Goal: Information Seeking & Learning: Find contact information

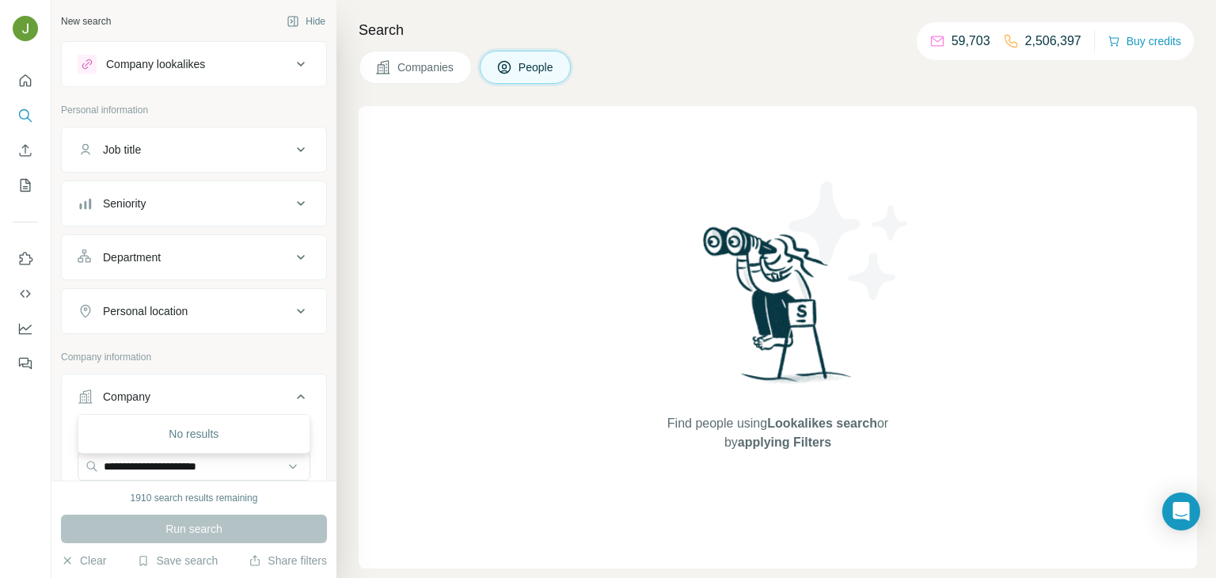
scroll to position [67, 0]
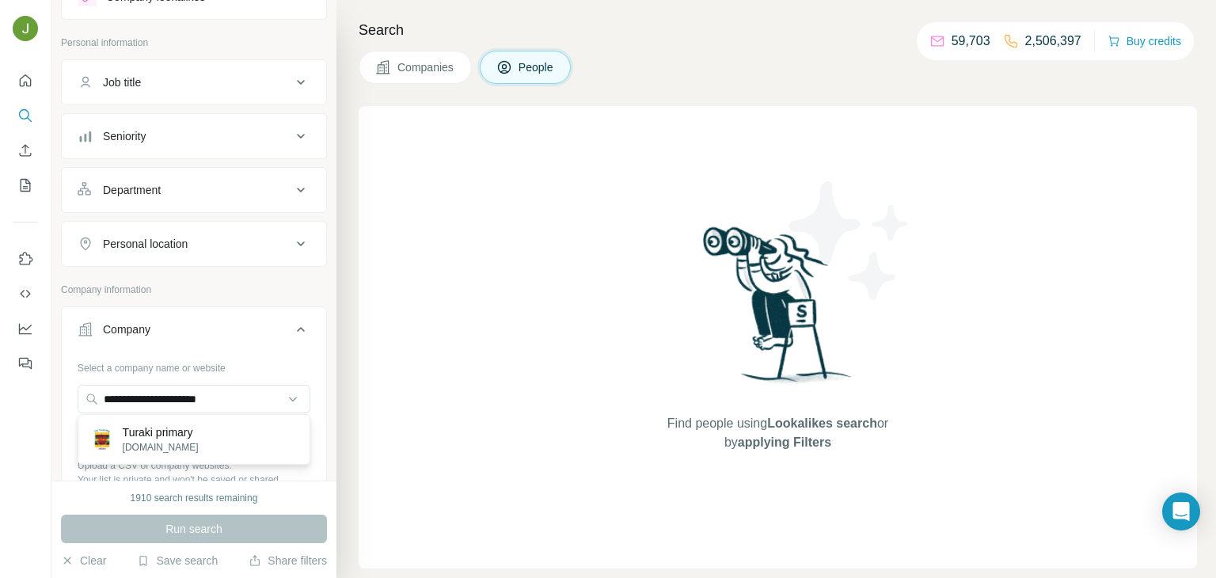
type input "**********"
click at [199, 435] on p "Turaki primary" at bounding box center [161, 432] width 76 height 16
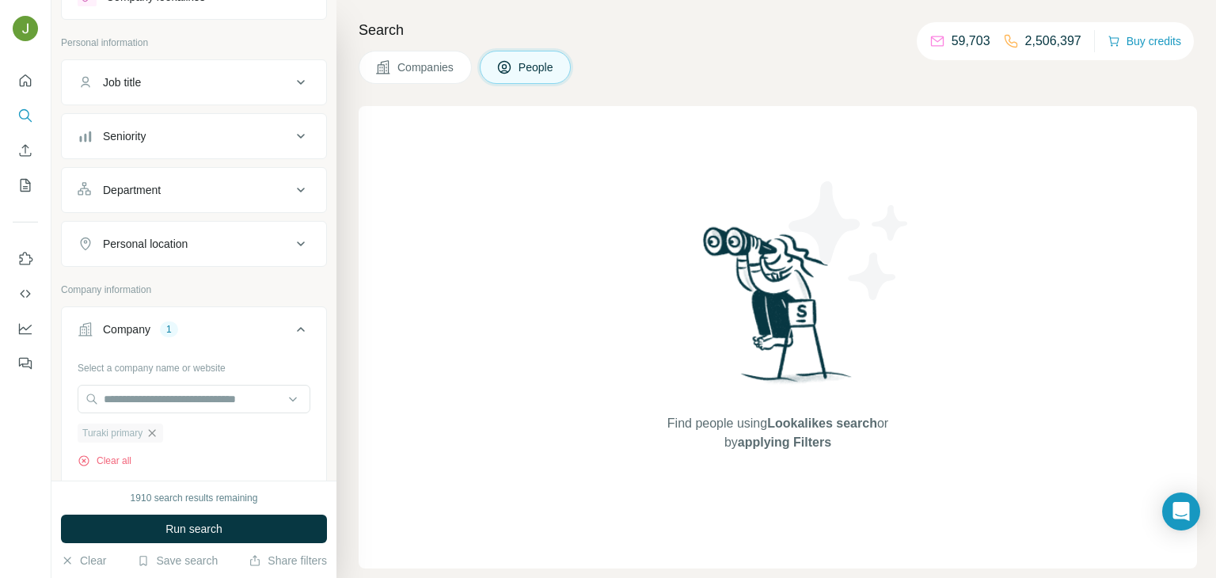
click at [149, 434] on icon "button" at bounding box center [152, 433] width 13 height 13
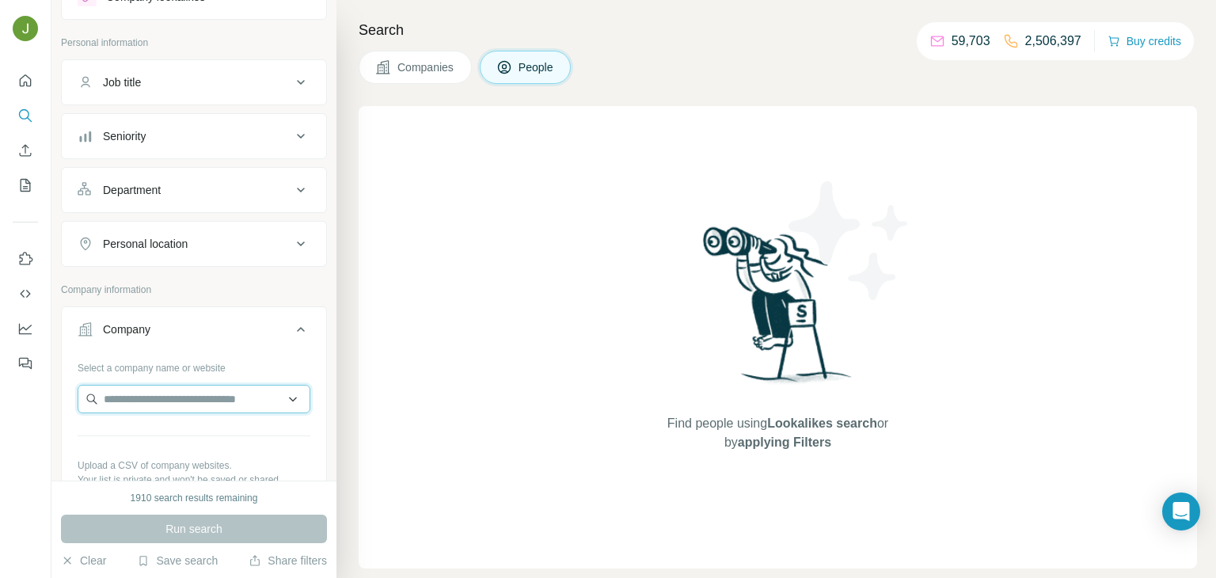
click at [168, 388] on input "text" at bounding box center [194, 399] width 233 height 28
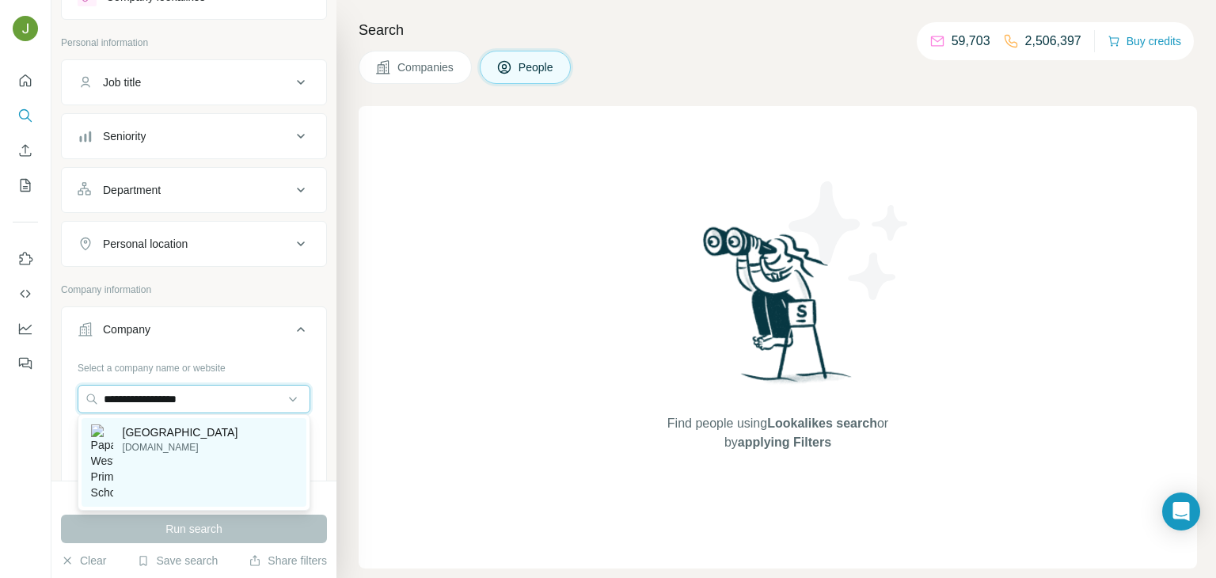
type input "**********"
click at [167, 436] on p "[GEOGRAPHIC_DATA]" at bounding box center [181, 432] width 116 height 16
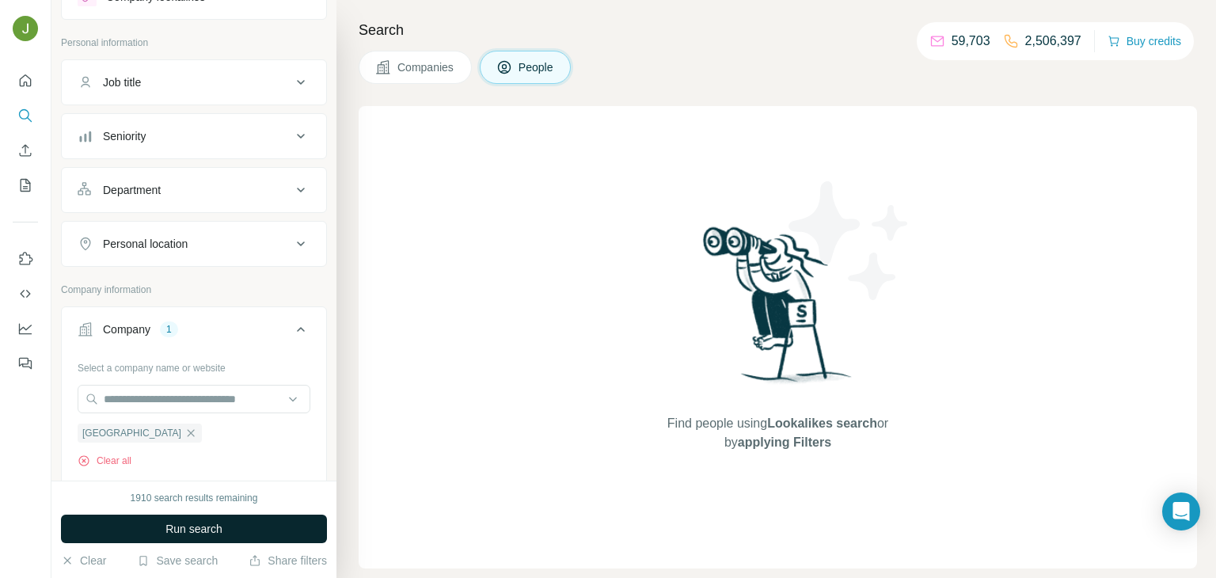
click at [210, 534] on span "Run search" at bounding box center [193, 529] width 57 height 16
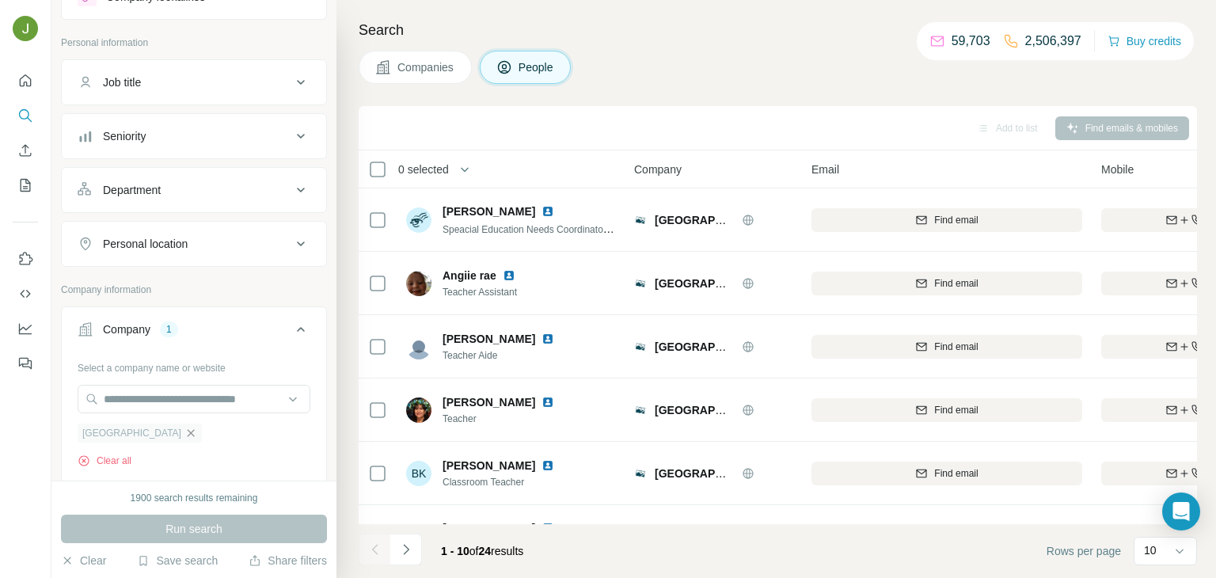
click at [197, 433] on icon "button" at bounding box center [190, 433] width 13 height 13
click at [226, 394] on input "text" at bounding box center [194, 399] width 233 height 28
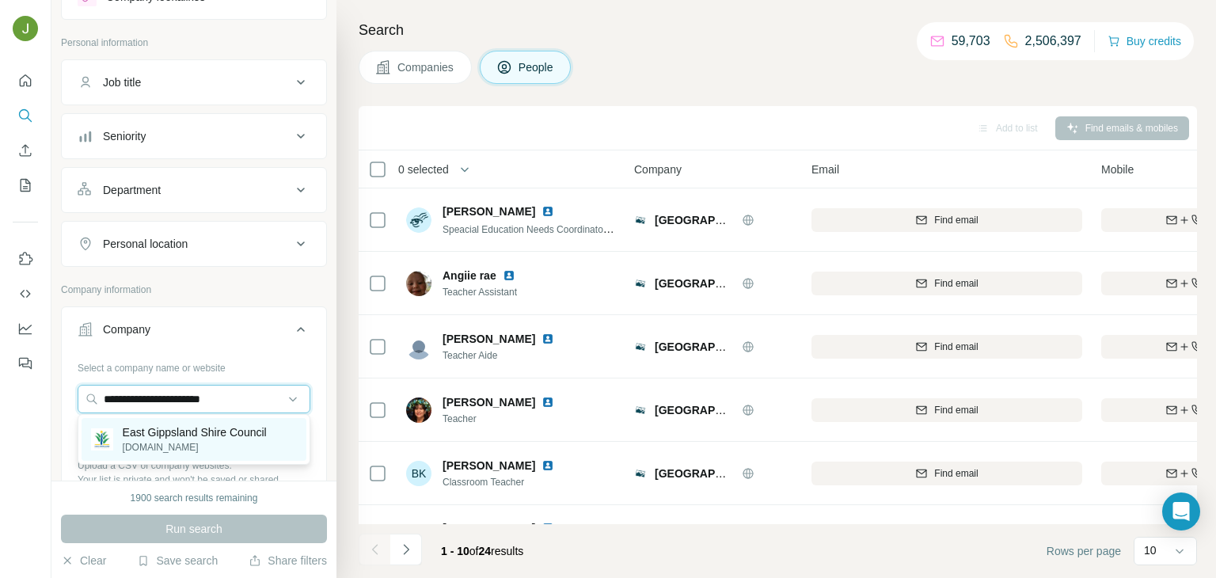
type input "**********"
click at [215, 440] on p "[DOMAIN_NAME]" at bounding box center [195, 447] width 144 height 14
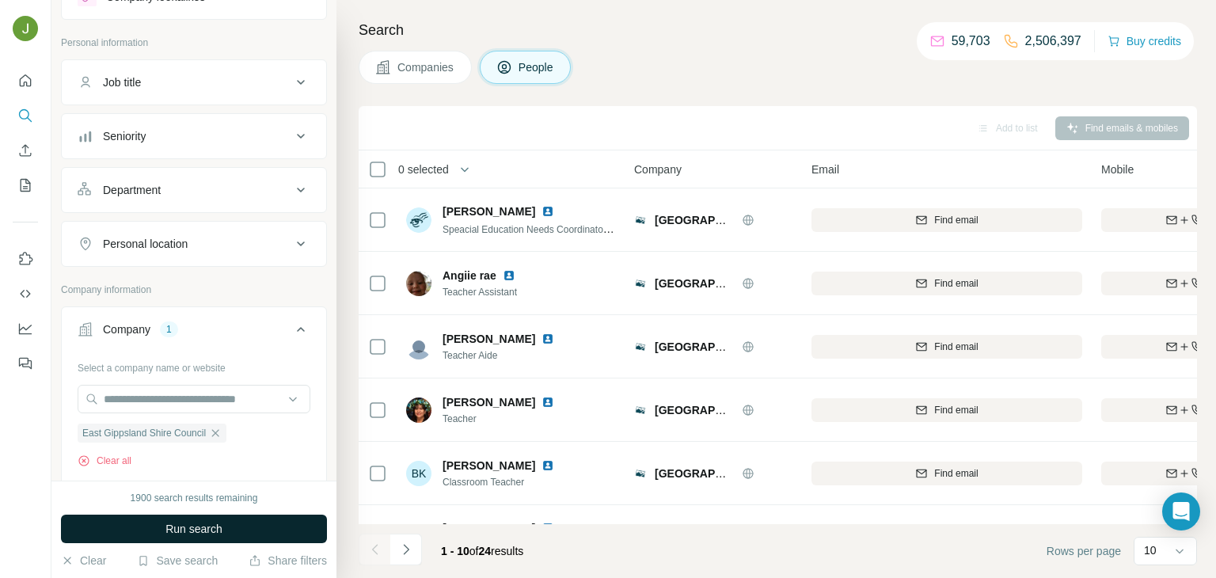
click at [246, 526] on button "Run search" at bounding box center [194, 529] width 266 height 28
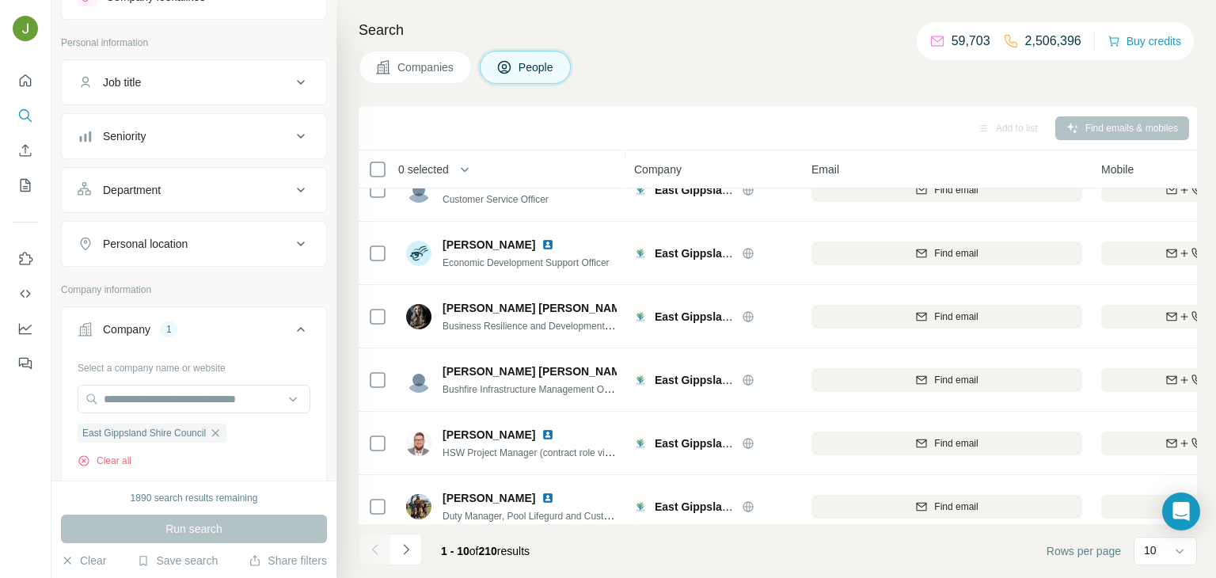
scroll to position [298, 0]
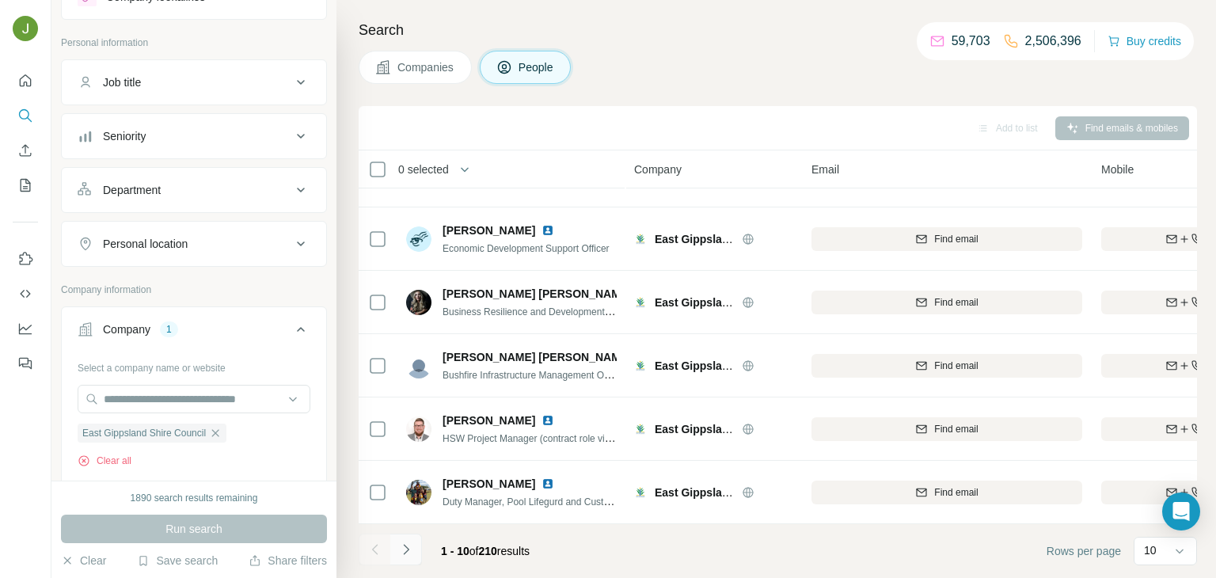
click at [407, 548] on icon "Navigate to next page" at bounding box center [406, 549] width 6 height 10
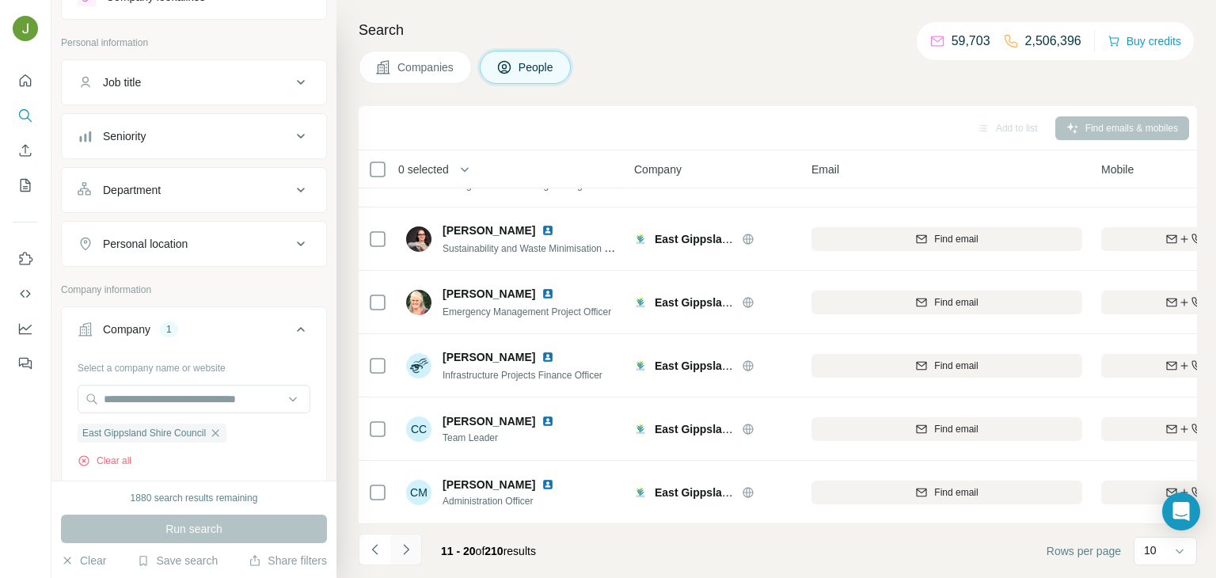
click at [406, 545] on icon "Navigate to next page" at bounding box center [406, 549] width 16 height 16
click at [399, 547] on icon "Navigate to next page" at bounding box center [406, 549] width 16 height 16
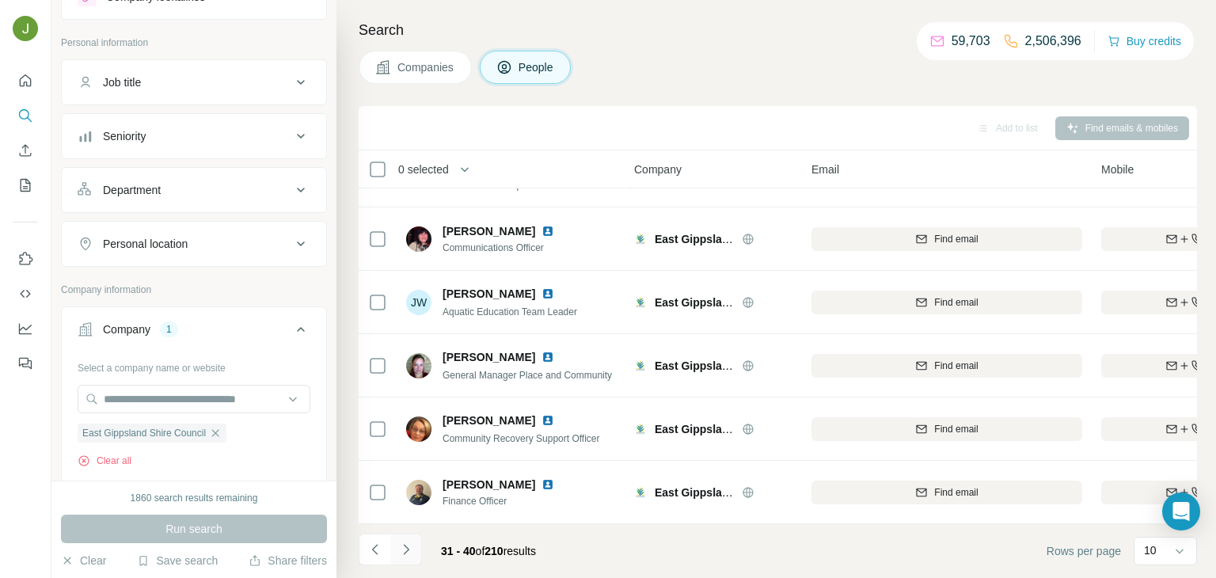
click at [404, 553] on icon "Navigate to next page" at bounding box center [406, 549] width 6 height 10
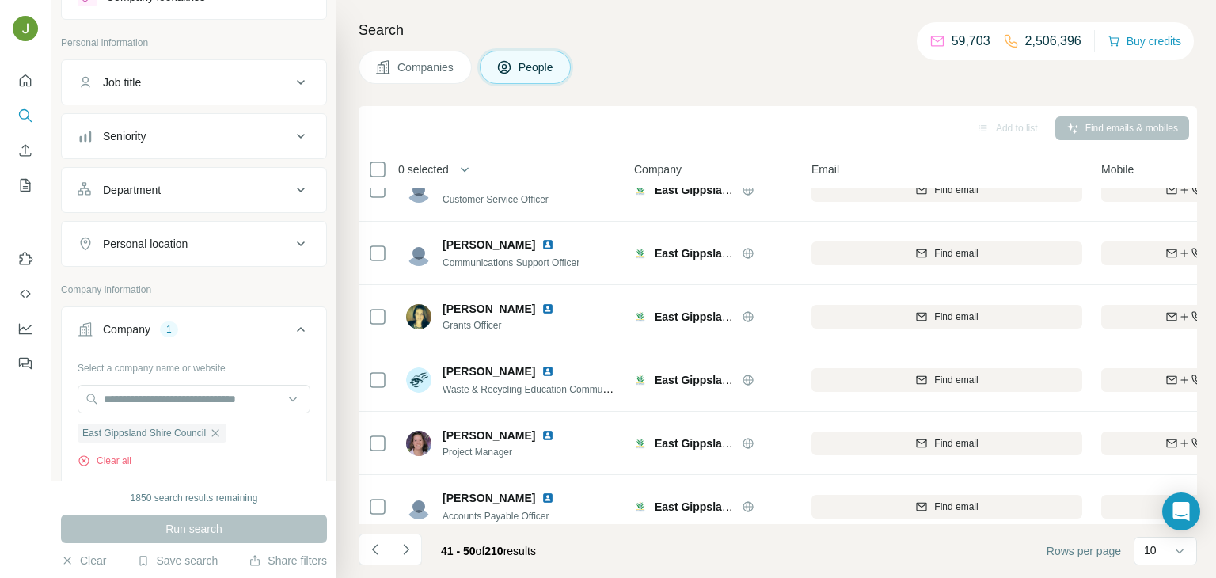
scroll to position [298, 60]
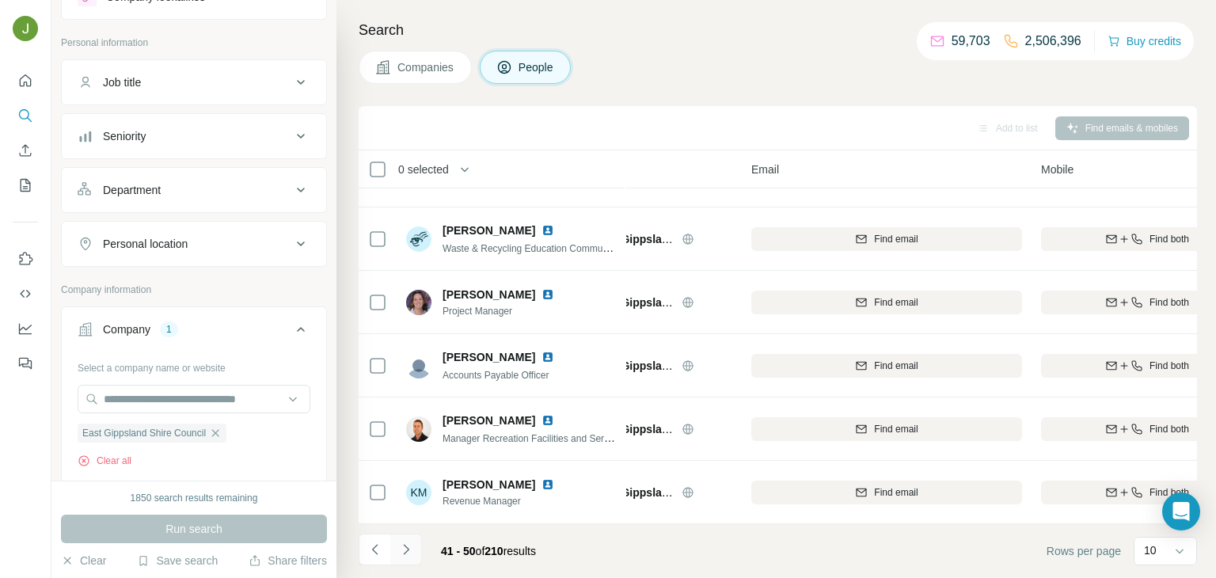
click at [408, 545] on icon "Navigate to next page" at bounding box center [406, 549] width 16 height 16
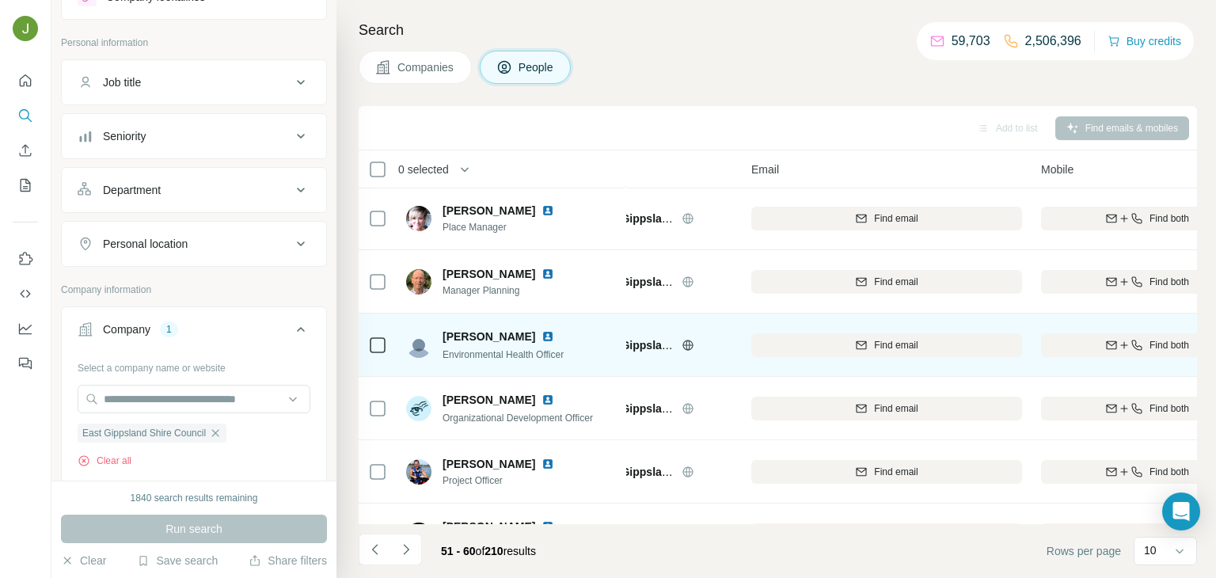
scroll to position [259, 60]
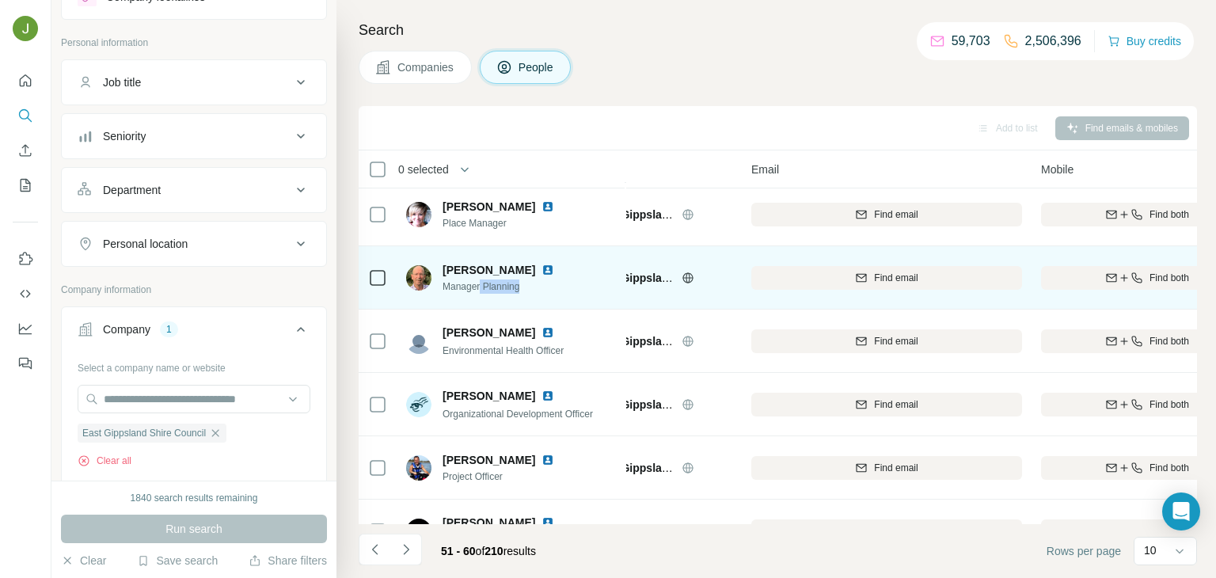
drag, startPoint x: 528, startPoint y: 294, endPoint x: 482, endPoint y: 287, distance: 46.5
click at [482, 287] on div "[PERSON_NAME] Manager Planning" at bounding box center [511, 278] width 211 height 44
copy span "Planning"
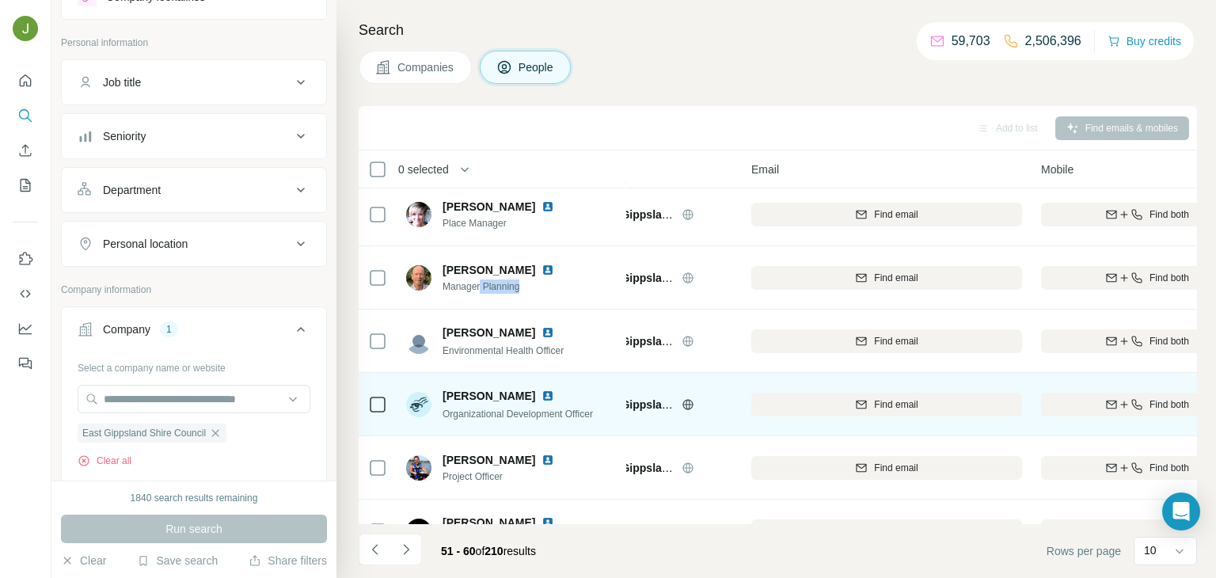
scroll to position [298, 60]
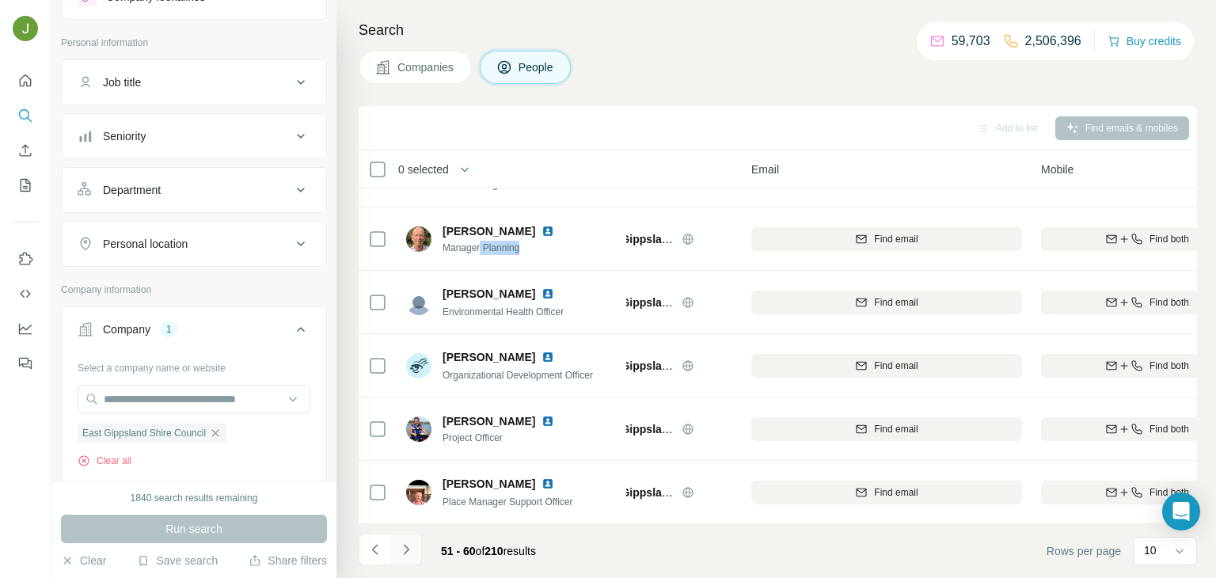
click at [408, 553] on icon "Navigate to next page" at bounding box center [406, 549] width 16 height 16
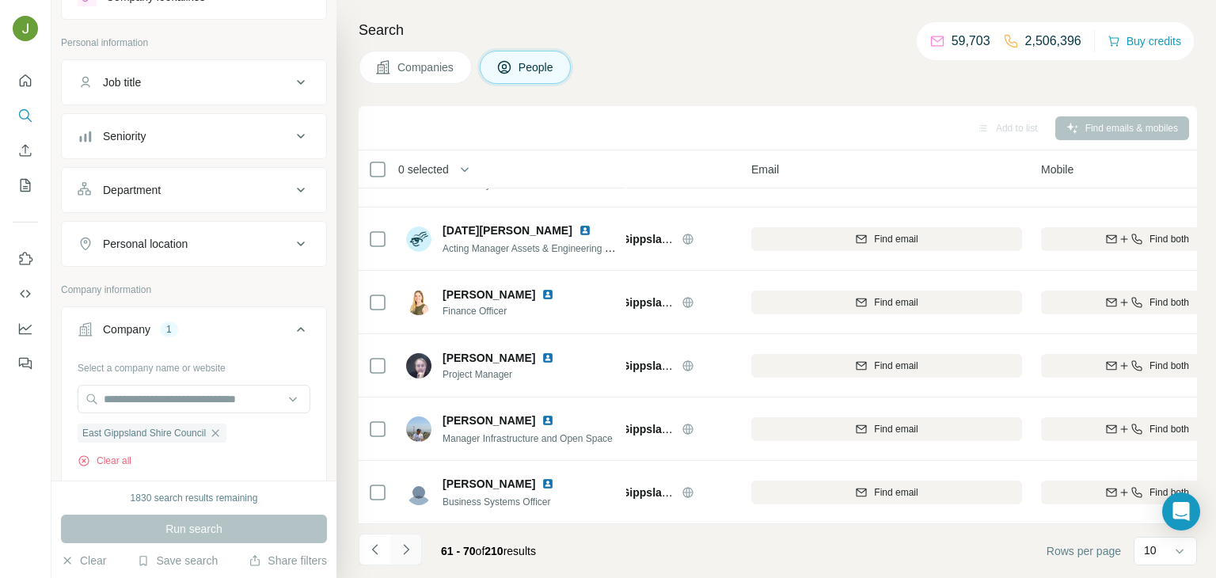
click at [404, 550] on icon "Navigate to next page" at bounding box center [406, 549] width 16 height 16
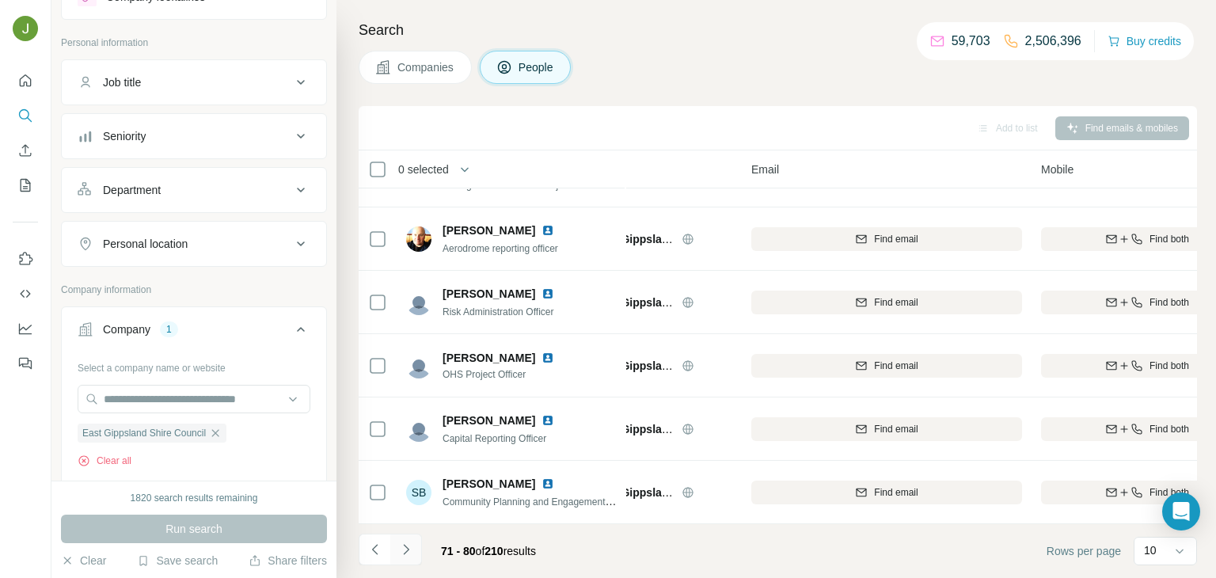
click at [404, 545] on icon "Navigate to next page" at bounding box center [406, 549] width 6 height 10
click at [404, 556] on icon "Navigate to next page" at bounding box center [406, 549] width 16 height 16
click at [404, 541] on icon "Navigate to next page" at bounding box center [406, 549] width 16 height 16
click at [409, 551] on icon "Navigate to next page" at bounding box center [406, 549] width 16 height 16
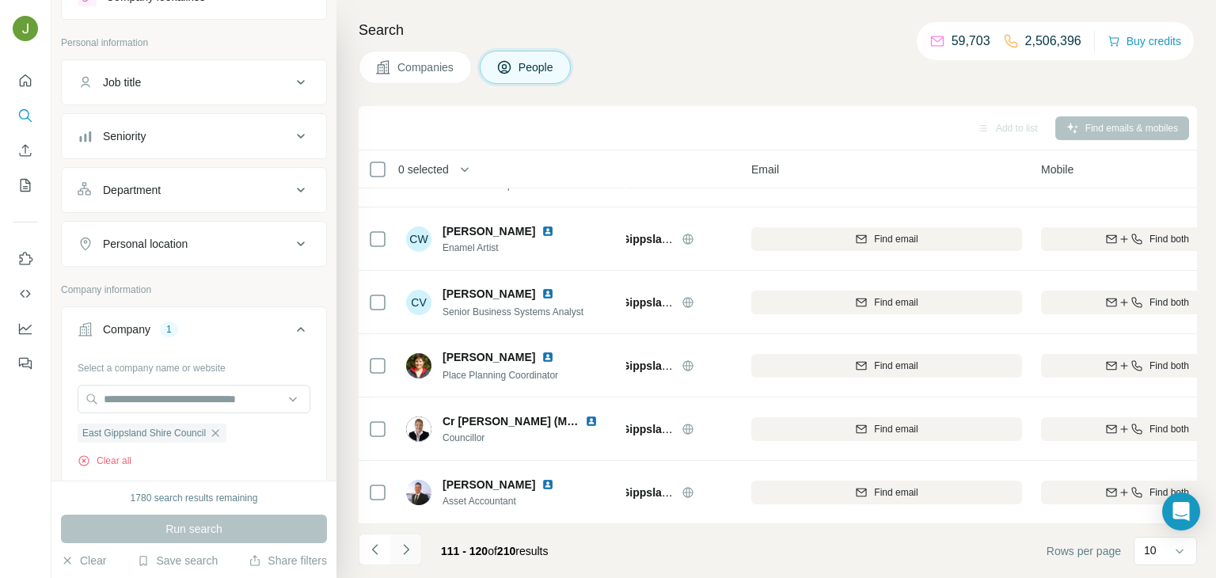
click at [416, 551] on button "Navigate to next page" at bounding box center [406, 550] width 32 height 32
click at [412, 541] on icon "Navigate to next page" at bounding box center [406, 549] width 16 height 16
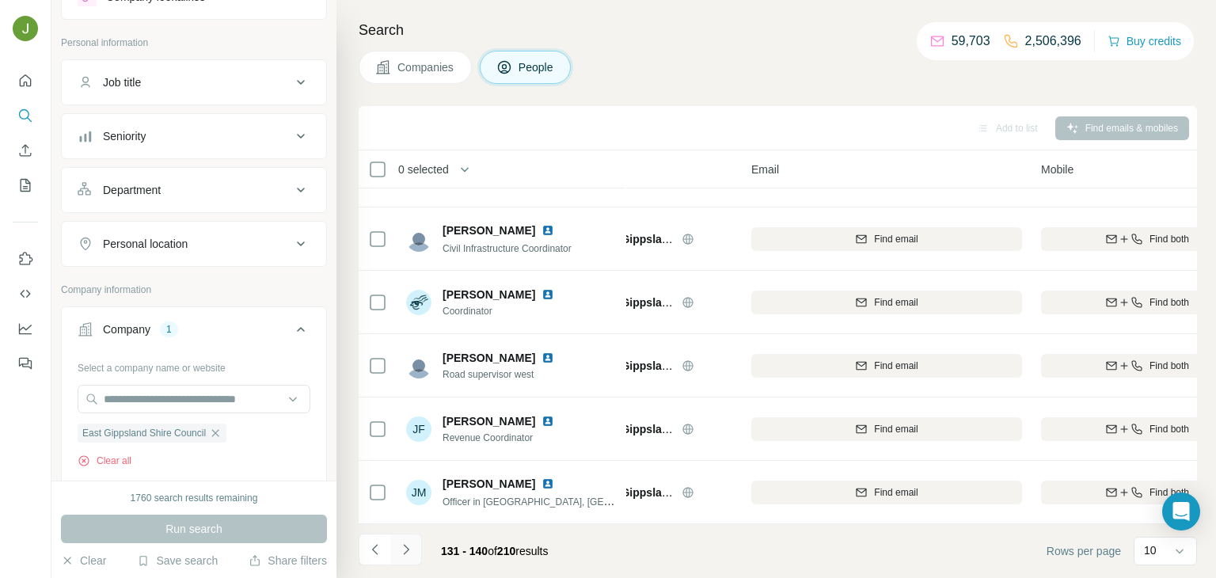
click at [406, 538] on button "Navigate to next page" at bounding box center [406, 550] width 32 height 32
